Goal: Task Accomplishment & Management: Use online tool/utility

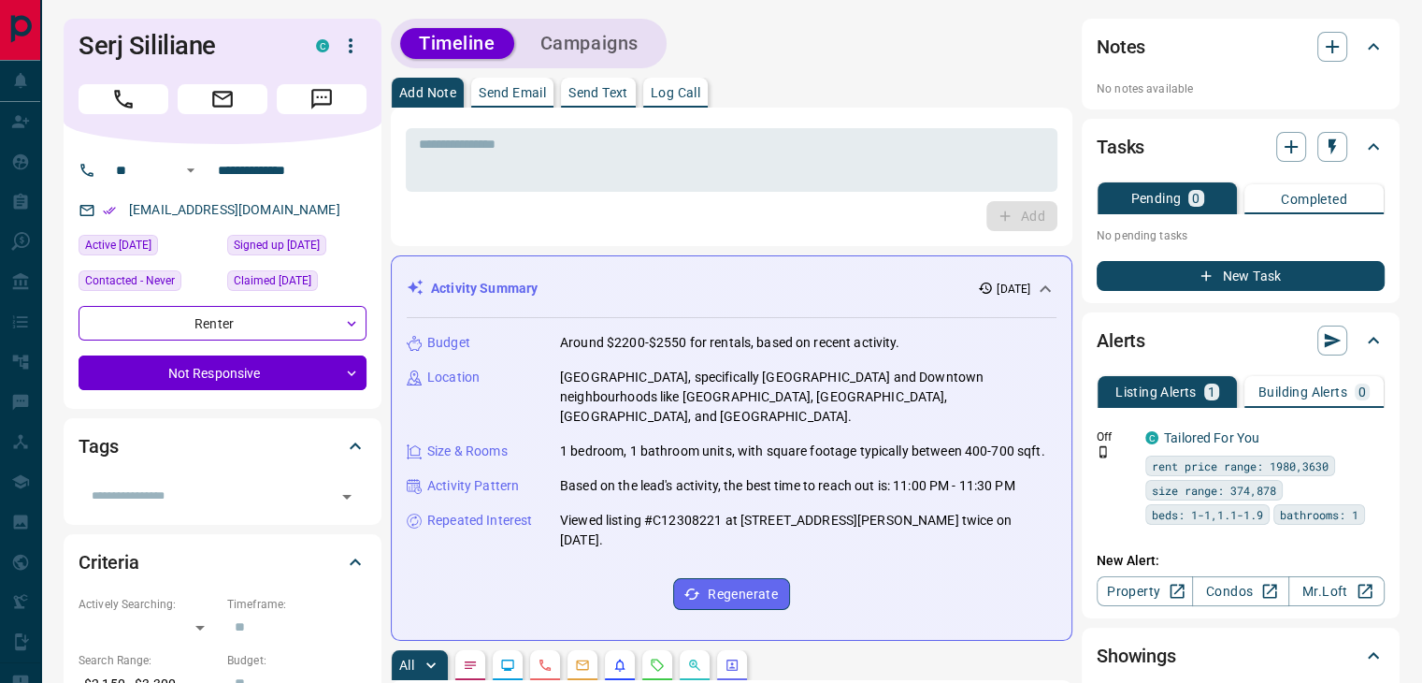
click at [353, 50] on icon "button" at bounding box center [350, 46] width 22 height 22
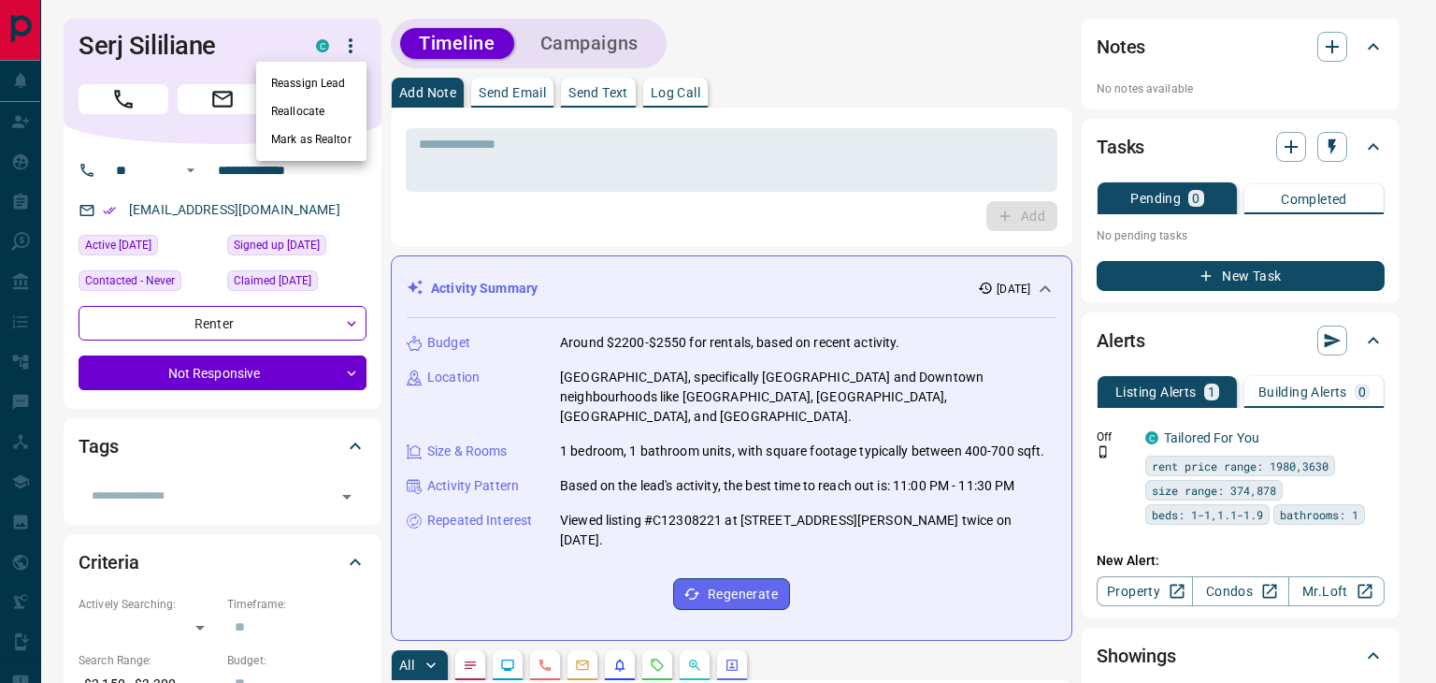
click at [488, 138] on div at bounding box center [718, 341] width 1436 height 683
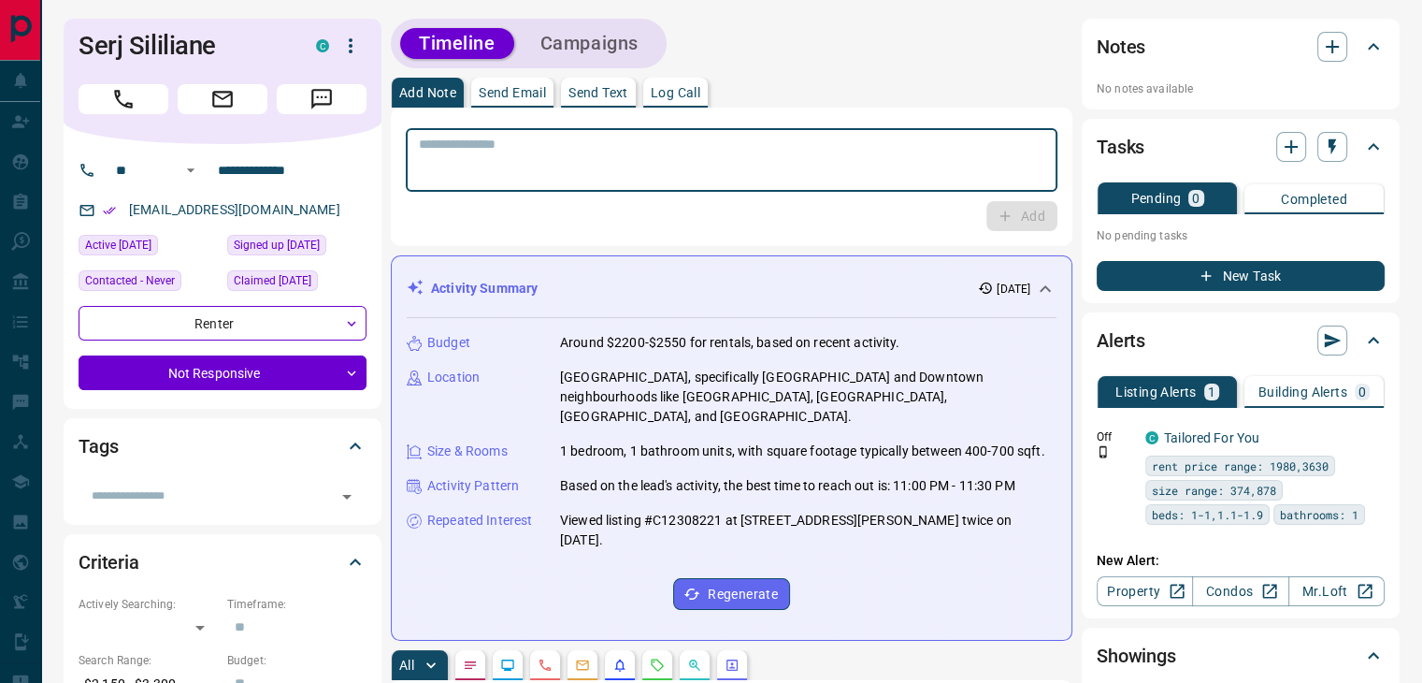
click at [482, 178] on textarea at bounding box center [732, 161] width 626 height 48
type textarea "*"
type textarea "**********"
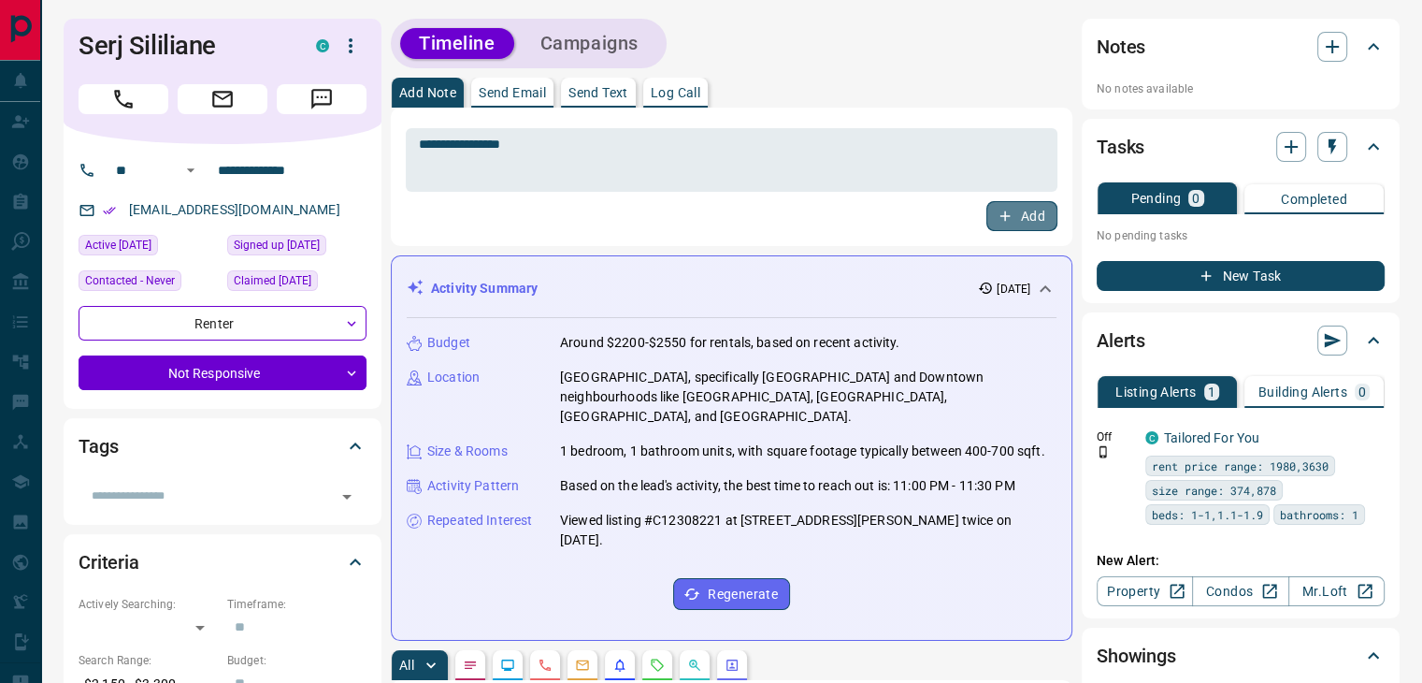
click at [1000, 212] on icon "button" at bounding box center [1005, 216] width 17 height 17
click at [346, 39] on icon "button" at bounding box center [350, 46] width 22 height 22
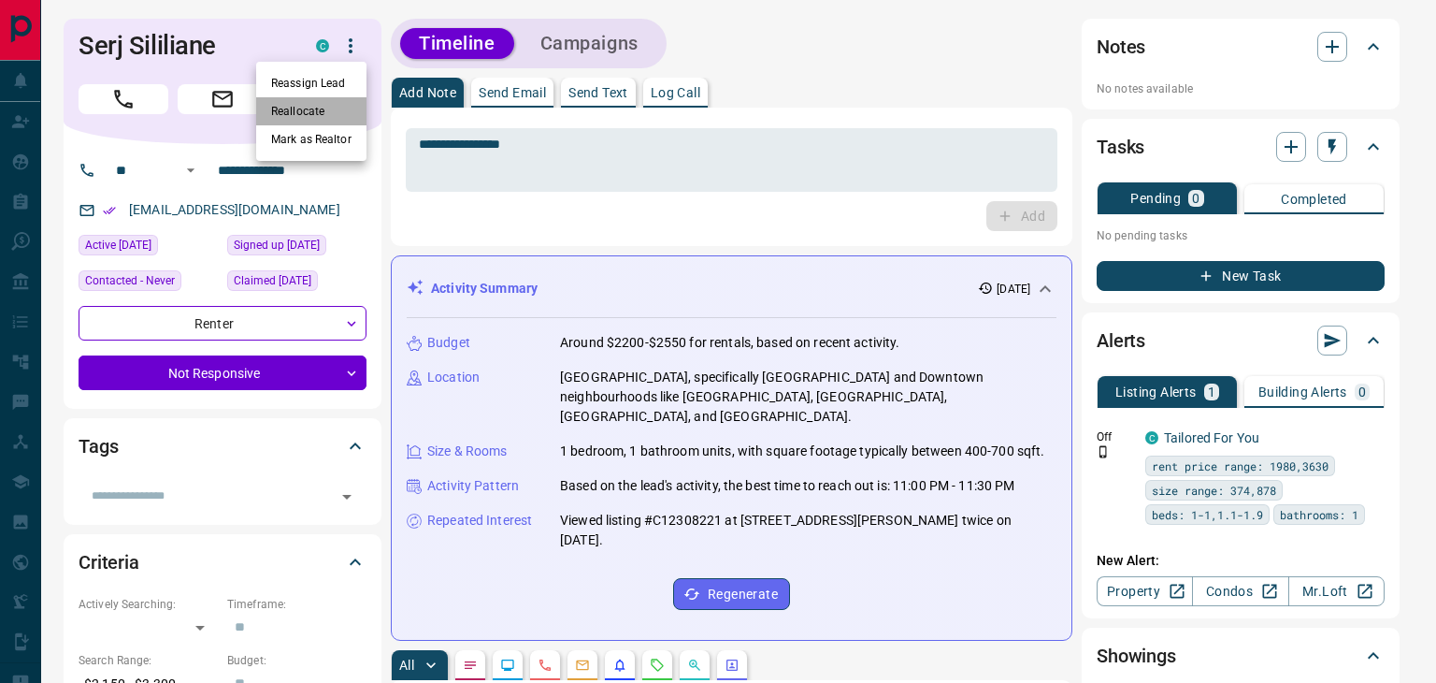
click at [329, 112] on li "Reallocate" at bounding box center [311, 111] width 110 height 28
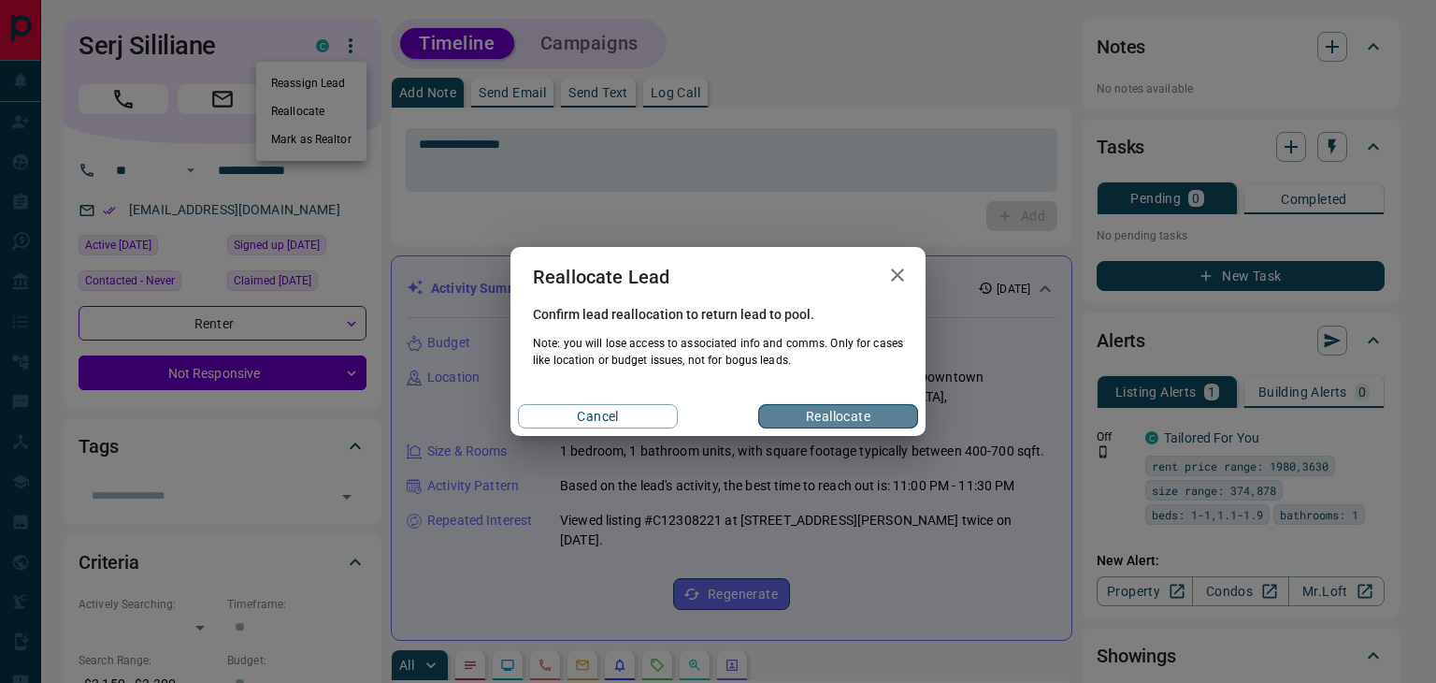
click at [796, 416] on button "Reallocate" at bounding box center [838, 416] width 160 height 24
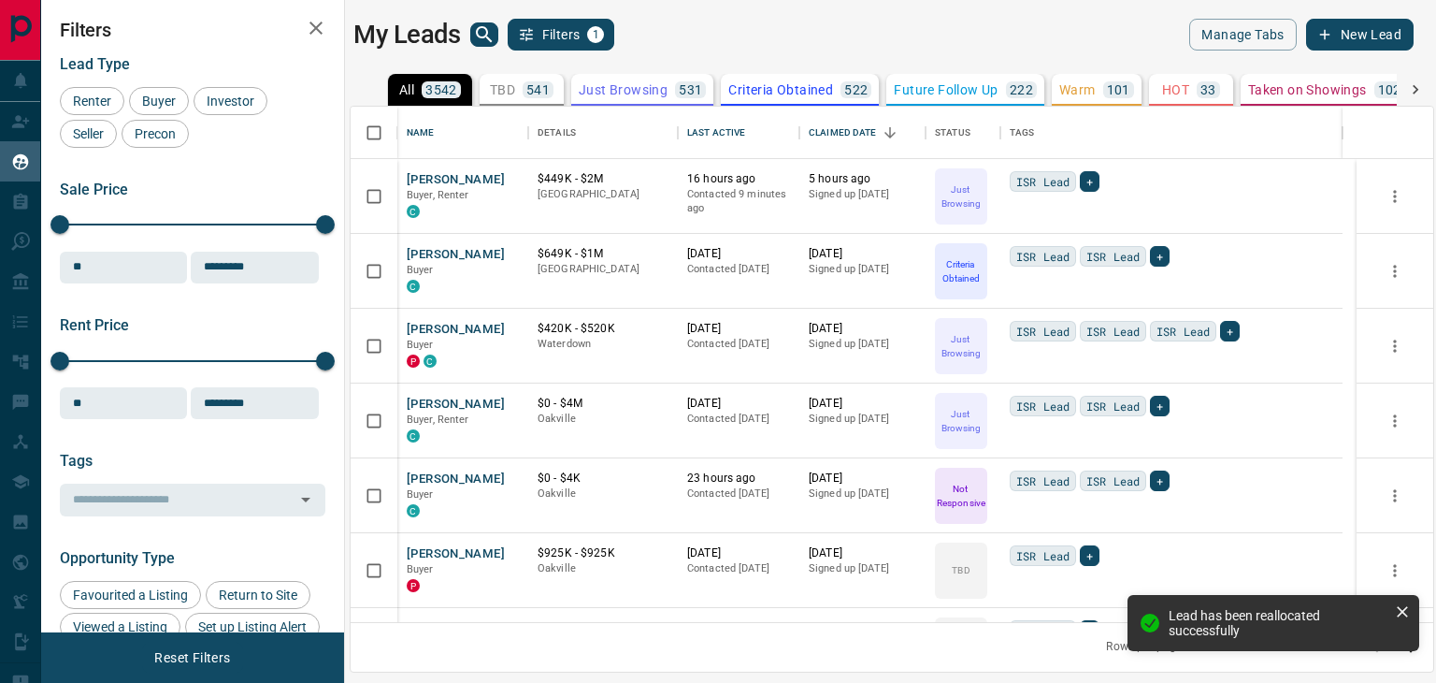
scroll to position [501, 1069]
